Goal: Transaction & Acquisition: Book appointment/travel/reservation

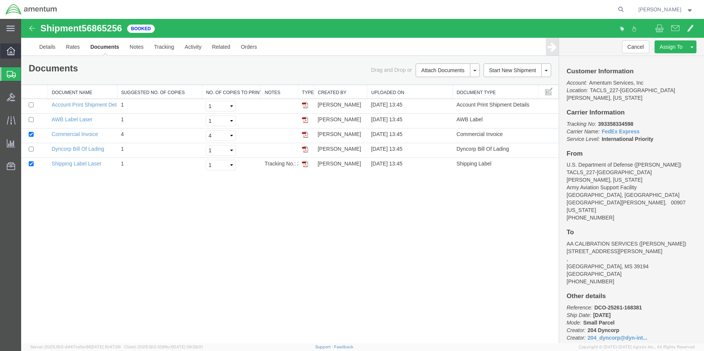
click at [11, 46] on div at bounding box center [10, 50] width 21 height 15
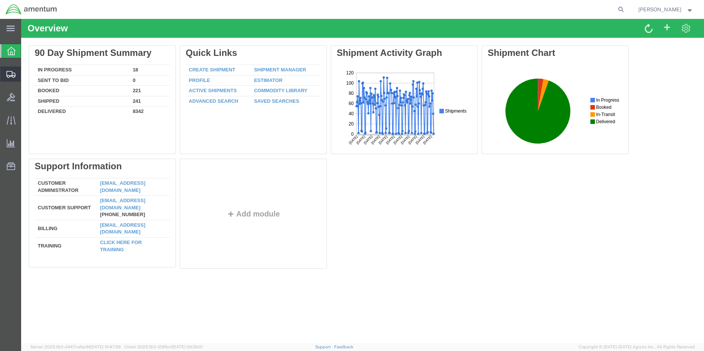
click at [14, 76] on icon at bounding box center [10, 74] width 9 height 7
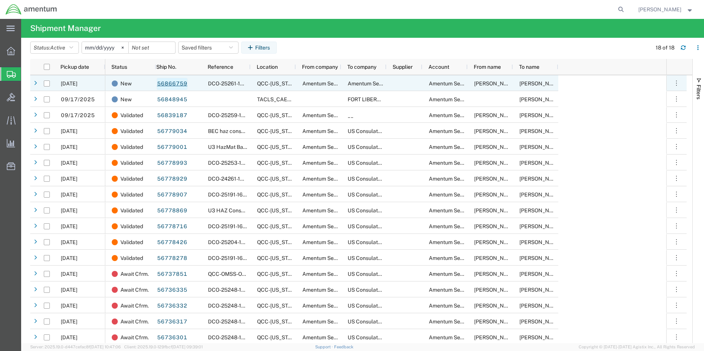
click at [176, 82] on link "56866759" at bounding box center [172, 84] width 31 height 12
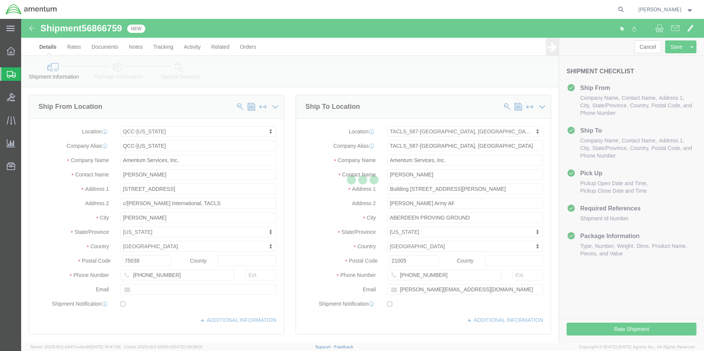
click at [636, 334] on div at bounding box center [362, 181] width 683 height 324
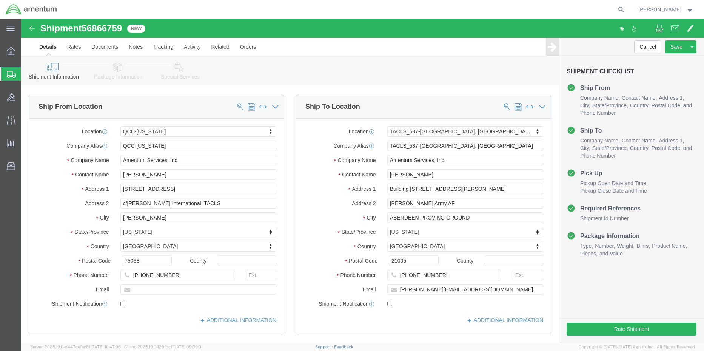
select select "42668"
select select "42705"
click button "Rate Shipment"
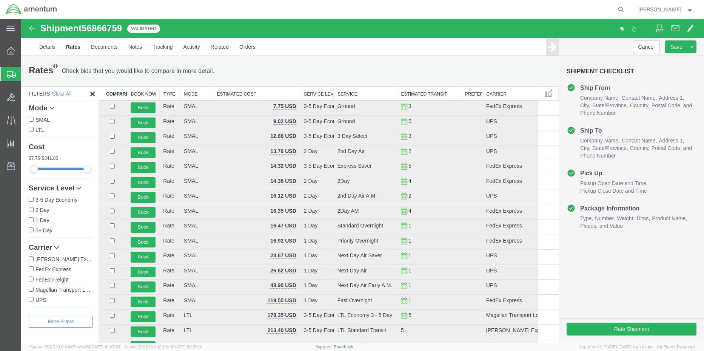
click at [32, 270] on input "FedEx Express" at bounding box center [31, 268] width 5 height 5
checkbox input "true"
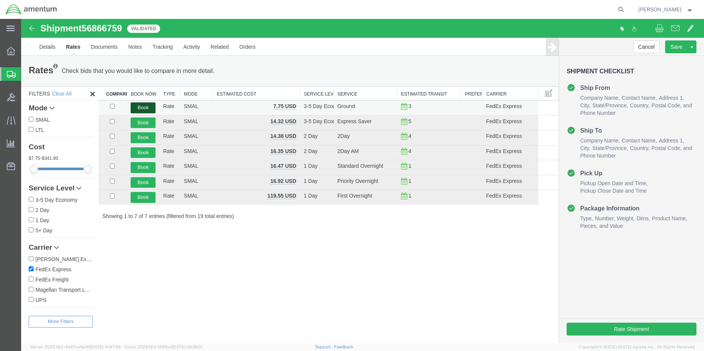
click at [146, 108] on button "Book" at bounding box center [143, 107] width 25 height 11
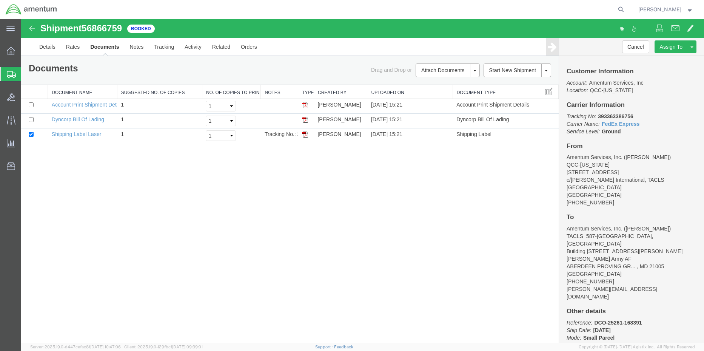
drag, startPoint x: 307, startPoint y: 136, endPoint x: 319, endPoint y: 153, distance: 21.2
click at [307, 136] on img at bounding box center [305, 134] width 6 height 6
click at [8, 48] on icon at bounding box center [11, 51] width 8 height 8
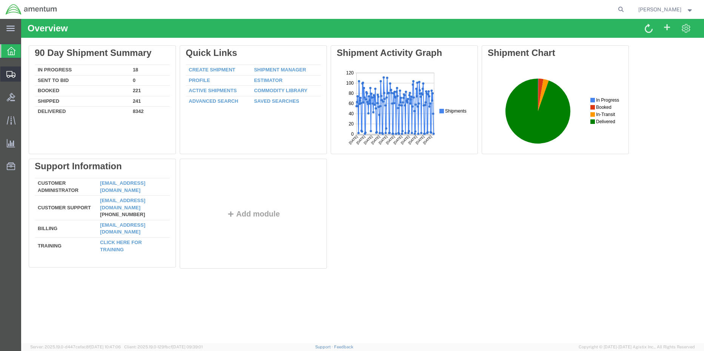
click at [0, 0] on span "Shipment Manager" at bounding box center [0, 0] width 0 height 0
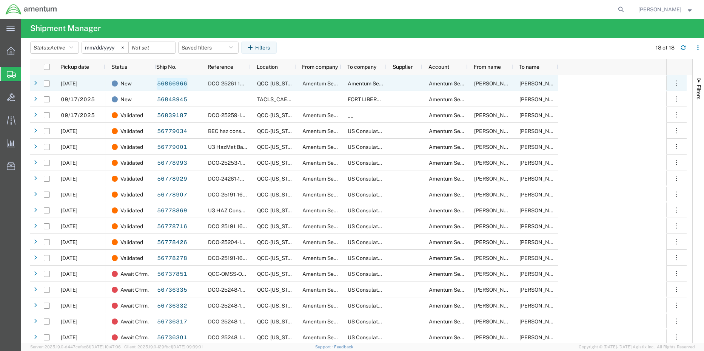
click at [167, 81] on link "56866966" at bounding box center [172, 84] width 31 height 12
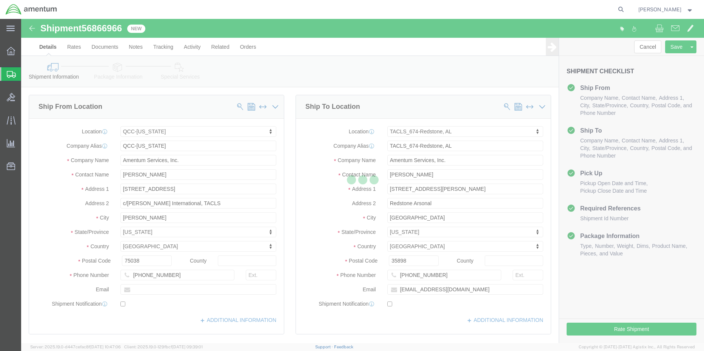
select select "42668"
select select "42736"
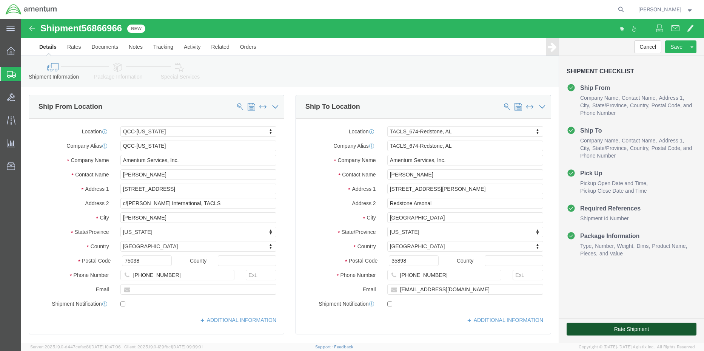
click button "Rate Shipment"
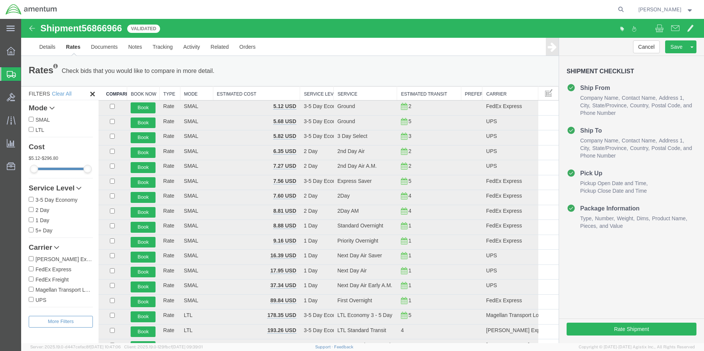
click at [32, 268] on input "FedEx Express" at bounding box center [31, 268] width 5 height 5
checkbox input "true"
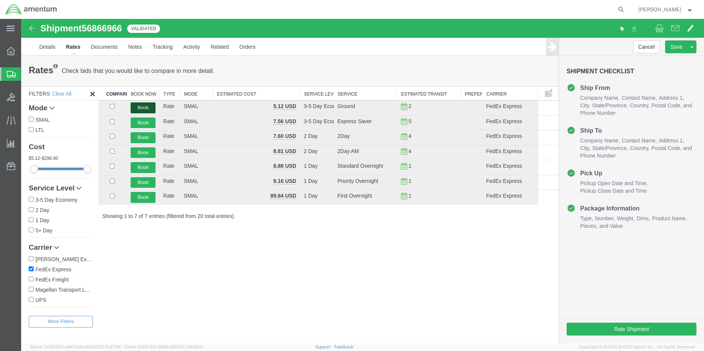
click at [142, 106] on button "Book" at bounding box center [143, 107] width 25 height 11
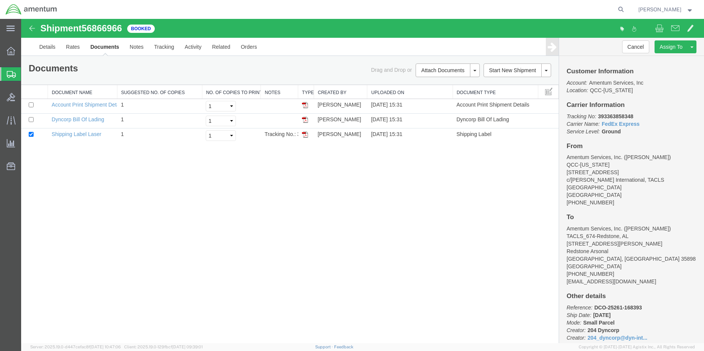
drag, startPoint x: 306, startPoint y: 134, endPoint x: 674, endPoint y: 251, distance: 386.3
click at [306, 134] on img at bounding box center [305, 134] width 6 height 6
